Goal: Navigation & Orientation: Find specific page/section

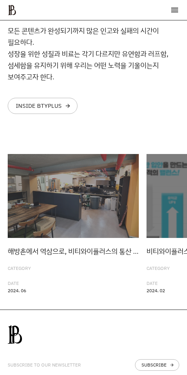
scroll to position [1693, 0]
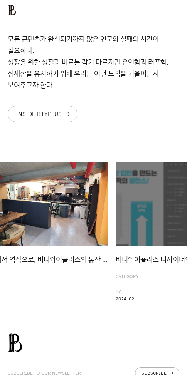
click at [26, 195] on img "1 / 20" at bounding box center [42, 204] width 131 height 84
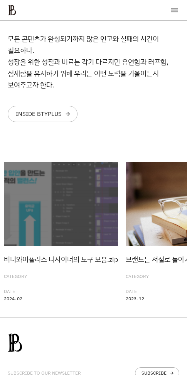
click at [125, 234] on img "3 / 20" at bounding box center [185, 204] width 121 height 84
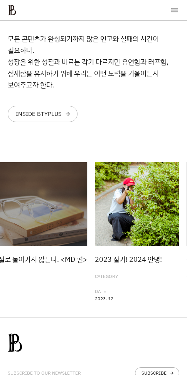
click at [95, 242] on img "4 / 20" at bounding box center [137, 204] width 84 height 84
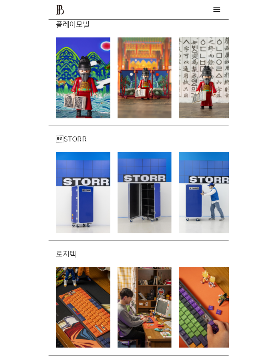
scroll to position [1247, 0]
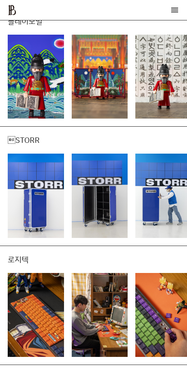
click at [13, 206] on div at bounding box center [93, 196] width 171 height 84
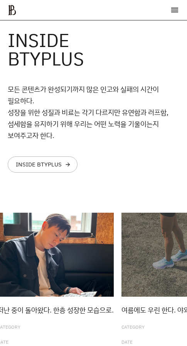
scroll to position [1618, 0]
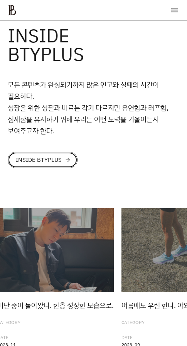
click at [44, 162] on link "INSIDE BTYPLUS arrow_forward" at bounding box center [43, 160] width 70 height 16
